Goal: Information Seeking & Learning: Check status

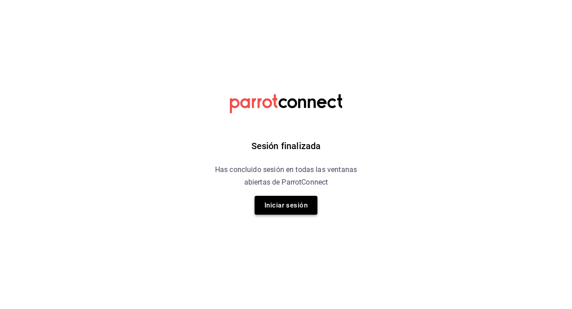
click at [264, 209] on button "Iniciar sesión" at bounding box center [286, 205] width 63 height 19
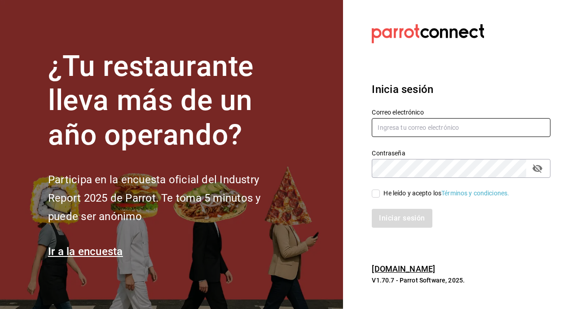
type input "[EMAIL_ADDRESS][DOMAIN_NAME]"
click at [375, 192] on input "He leído y acepto los Términos y condiciones." at bounding box center [376, 194] width 8 height 8
checkbox input "true"
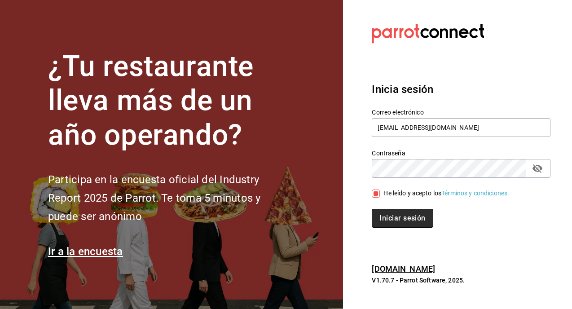
click at [397, 220] on button "Iniciar sesión" at bounding box center [402, 218] width 61 height 19
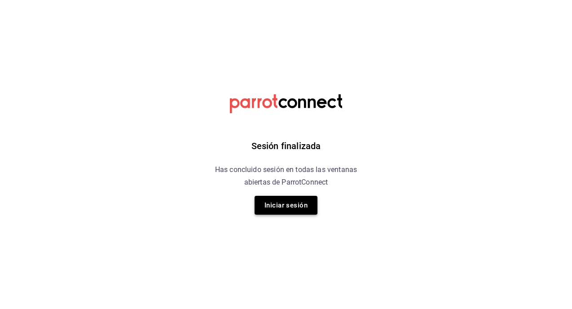
click at [303, 196] on button "Iniciar sesión" at bounding box center [286, 205] width 63 height 19
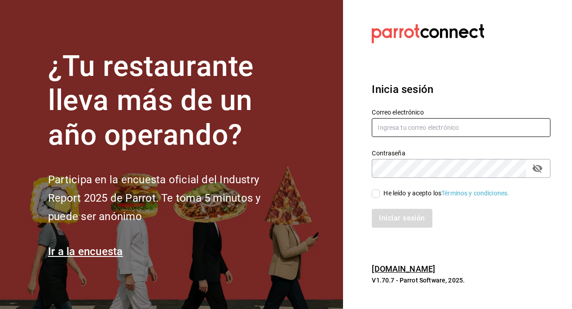
type input "[EMAIL_ADDRESS][DOMAIN_NAME]"
click at [378, 193] on input "He leído y acepto los Términos y condiciones." at bounding box center [376, 194] width 8 height 8
checkbox input "true"
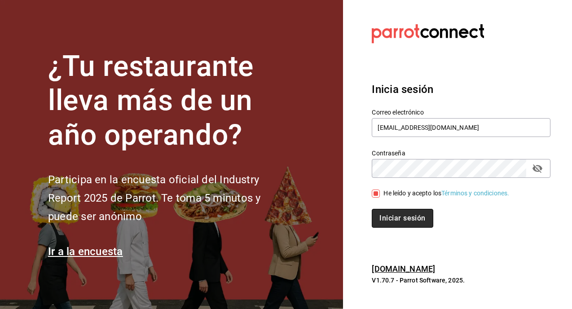
click at [389, 212] on button "Iniciar sesión" at bounding box center [402, 218] width 61 height 19
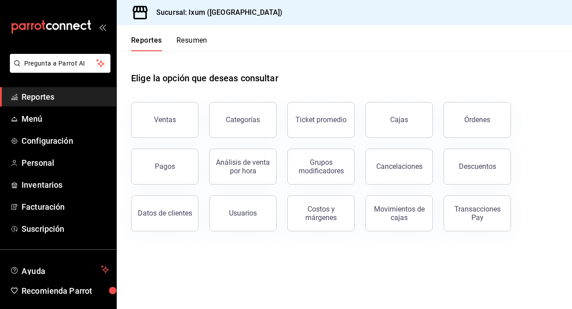
click at [35, 99] on span "Reportes" at bounding box center [66, 97] width 88 height 12
click at [407, 213] on div "Movimientos de cajas" at bounding box center [399, 213] width 56 height 17
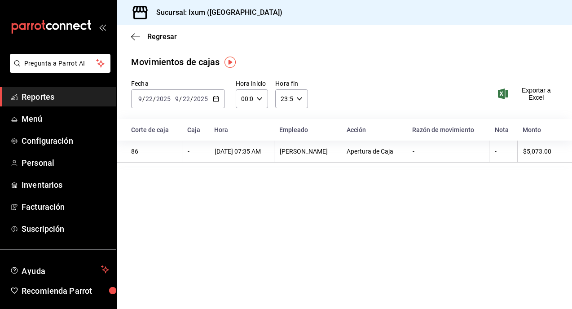
click at [209, 103] on div "2025-09-22 9 / 22 / 2025 - 2025-09-22 9 / 22 / 2025" at bounding box center [178, 98] width 94 height 19
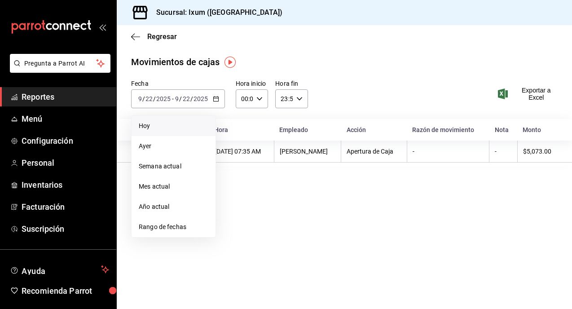
click at [170, 130] on span "Hoy" at bounding box center [174, 125] width 70 height 9
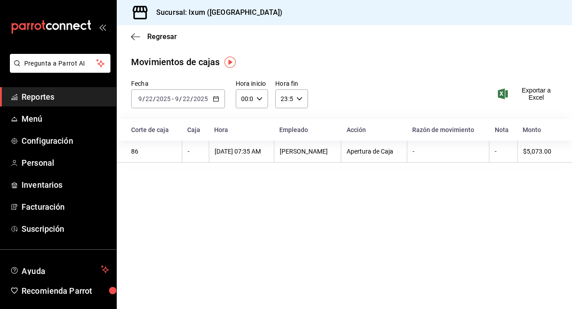
click at [215, 92] on div "2025-09-22 9 / 22 / 2025 - 2025-09-22 9 / 22 / 2025" at bounding box center [178, 98] width 94 height 19
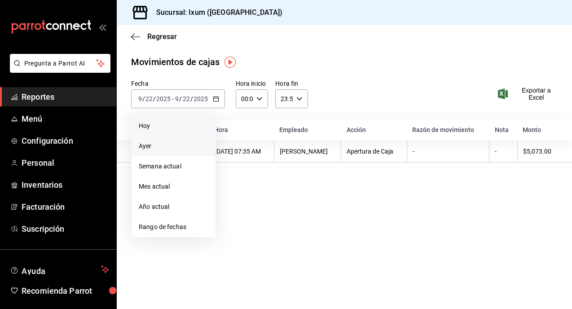
click at [178, 150] on span "Ayer" at bounding box center [174, 145] width 70 height 9
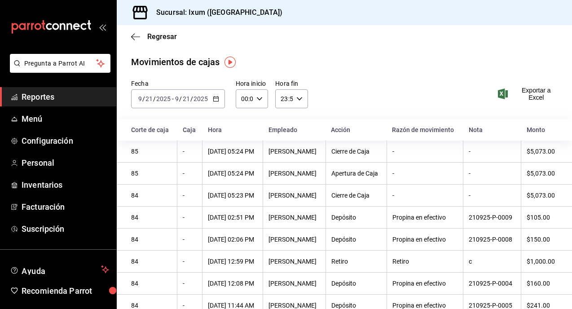
scroll to position [35, 0]
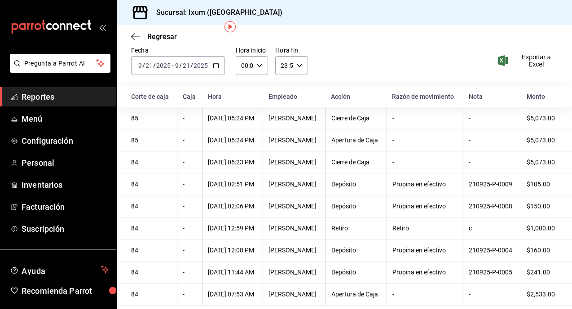
click at [38, 104] on link "Reportes" at bounding box center [58, 96] width 116 height 19
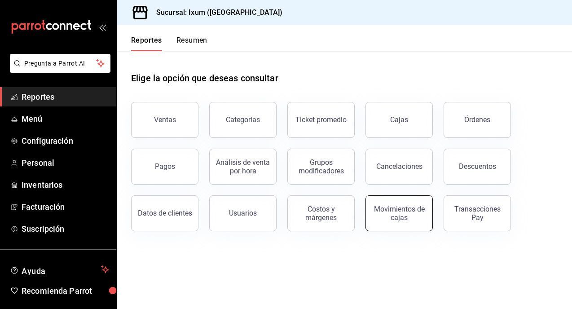
click at [401, 216] on div "Movimientos de cajas" at bounding box center [399, 213] width 56 height 17
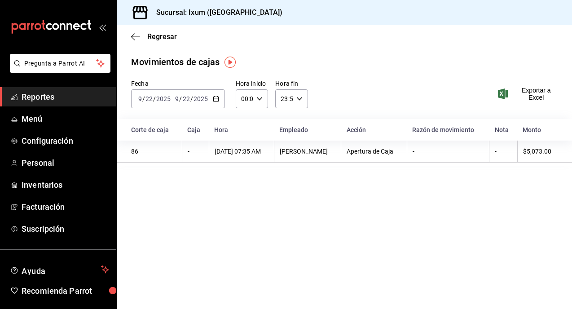
click at [213, 99] on \(Stroke\) "button" at bounding box center [215, 99] width 5 height 5
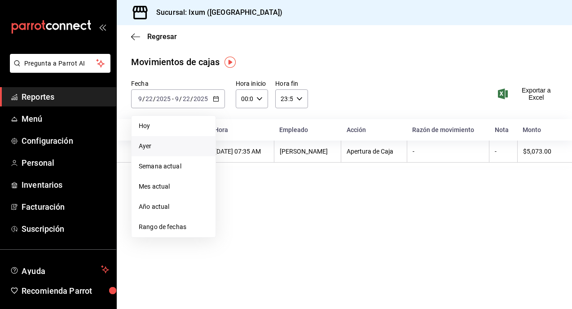
click at [172, 151] on li "Ayer" at bounding box center [174, 146] width 84 height 20
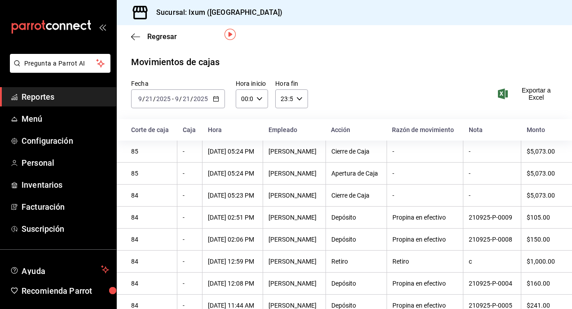
scroll to position [35, 0]
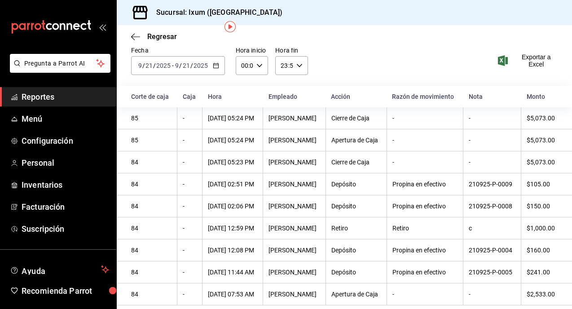
click at [44, 92] on span "Reportes" at bounding box center [66, 97] width 88 height 12
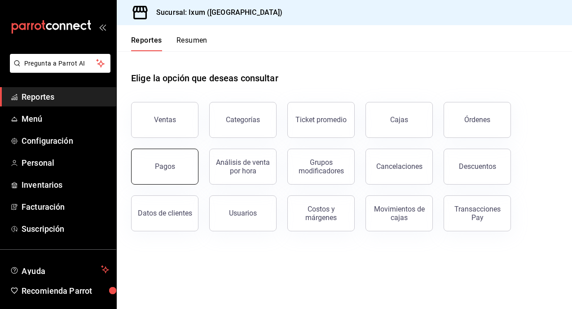
click at [155, 160] on button "Pagos" at bounding box center [164, 167] width 67 height 36
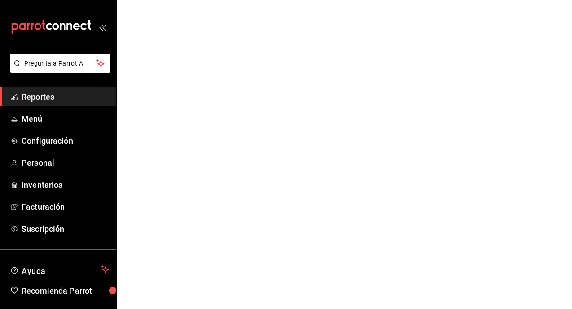
click at [54, 97] on span "Reportes" at bounding box center [66, 97] width 88 height 12
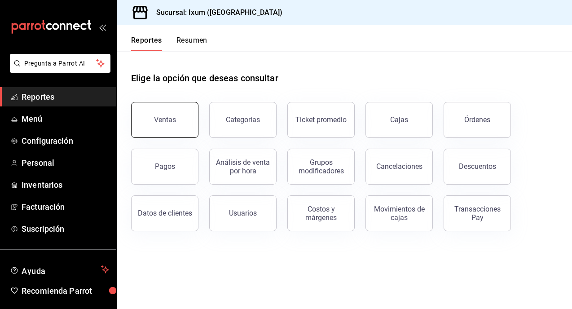
click at [164, 115] on button "Ventas" at bounding box center [164, 120] width 67 height 36
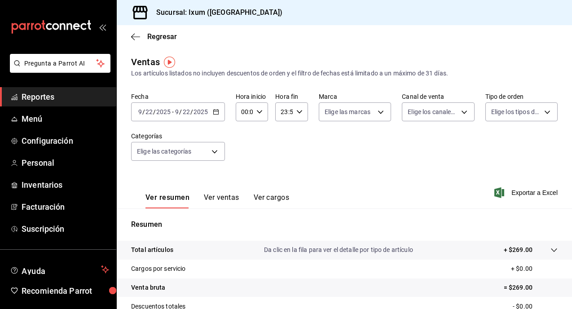
click at [60, 100] on span "Reportes" at bounding box center [66, 97] width 88 height 12
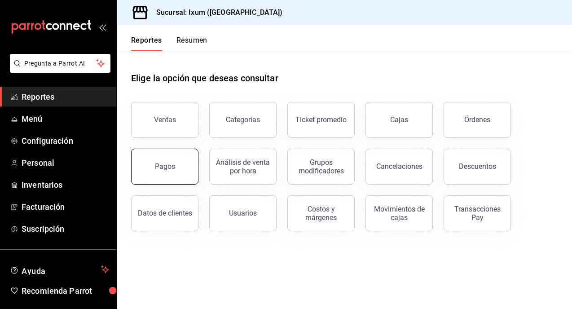
click at [171, 165] on div "Pagos" at bounding box center [165, 166] width 20 height 9
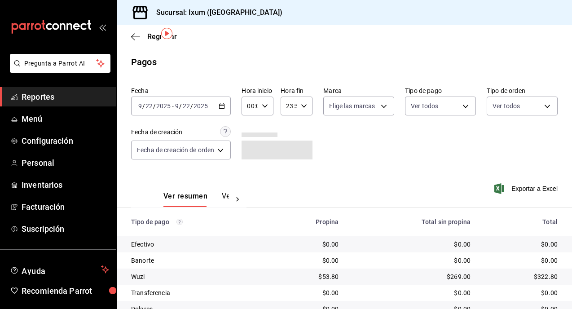
scroll to position [55, 0]
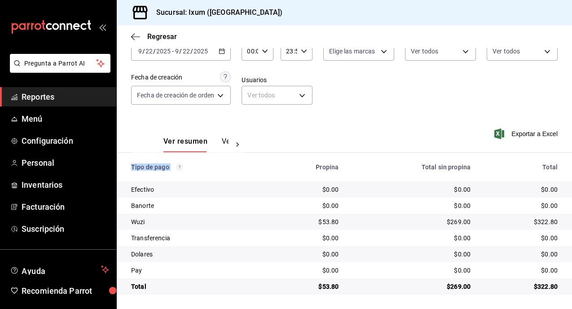
drag, startPoint x: 290, startPoint y: 153, endPoint x: 354, endPoint y: 306, distance: 166.3
click at [354, 306] on main "Regresar Pagos Fecha 2025-09-22 9 / 22 / 2025 - 2025-09-22 9 / 22 / 2025 Hora i…" at bounding box center [344, 139] width 455 height 339
click at [367, 278] on td "$0.00" at bounding box center [412, 270] width 132 height 16
click at [49, 100] on span "Reportes" at bounding box center [66, 97] width 88 height 12
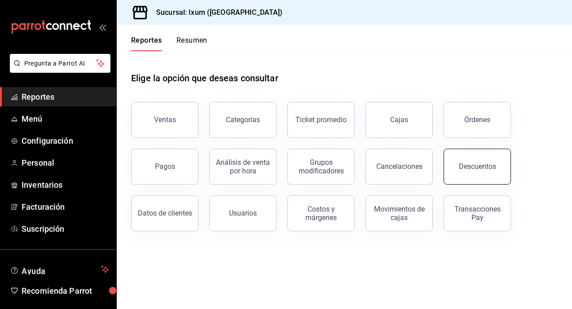
click at [468, 161] on button "Descuentos" at bounding box center [477, 167] width 67 height 36
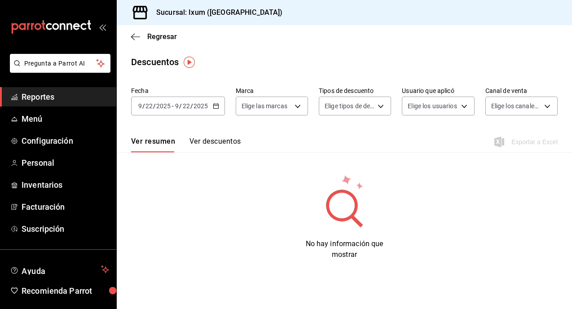
click at [43, 95] on span "Reportes" at bounding box center [66, 97] width 88 height 12
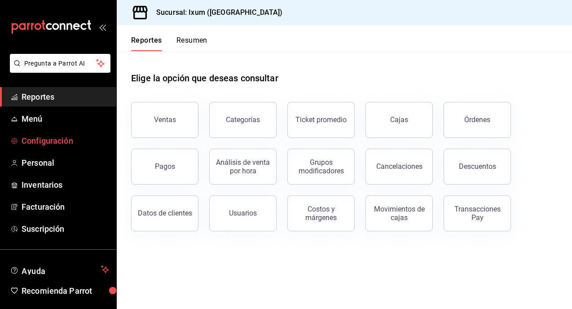
click at [46, 136] on span "Configuración" at bounding box center [66, 141] width 88 height 12
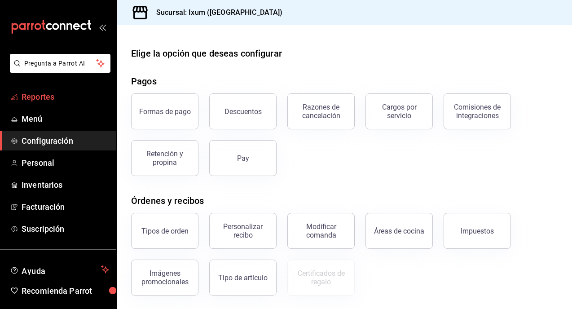
click at [30, 96] on span "Reportes" at bounding box center [66, 97] width 88 height 12
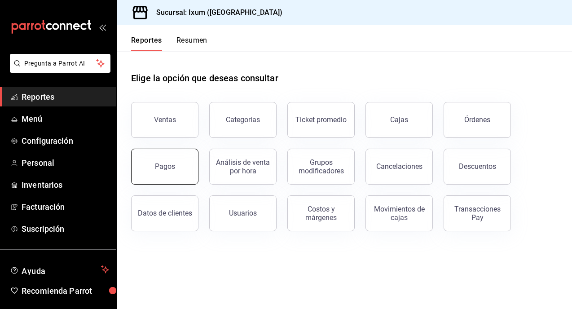
click at [144, 171] on button "Pagos" at bounding box center [164, 167] width 67 height 36
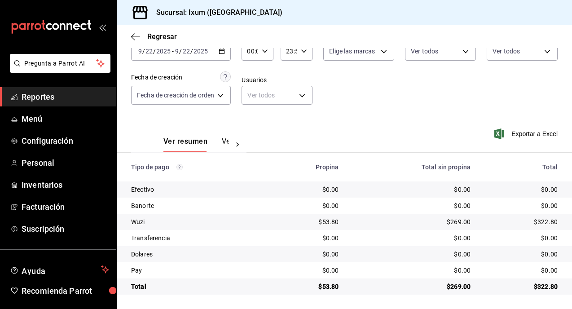
scroll to position [53, 0]
